Goal: Navigation & Orientation: Find specific page/section

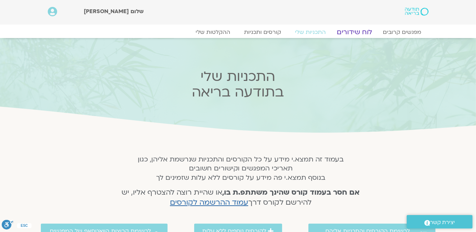
click at [356, 31] on link "לוח שידורים" at bounding box center [355, 32] width 52 height 8
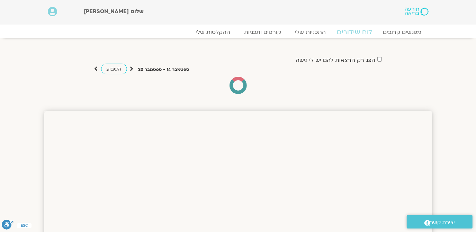
click at [354, 32] on link "לוח שידורים" at bounding box center [355, 32] width 52 height 8
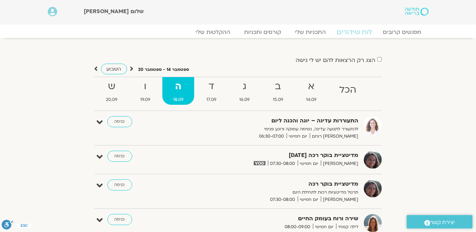
click at [352, 32] on link "לוח שידורים" at bounding box center [355, 32] width 52 height 8
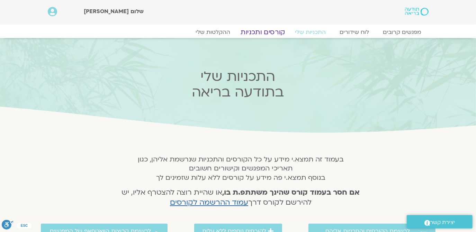
click at [270, 33] on link "קורסים ותכניות" at bounding box center [262, 32] width 61 height 8
click at [407, 32] on link "מפגשים קרובים" at bounding box center [402, 32] width 63 height 8
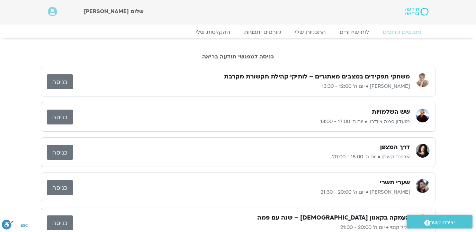
click at [65, 81] on link "כניסה" at bounding box center [60, 81] width 26 height 15
